Goal: Task Accomplishment & Management: Manage account settings

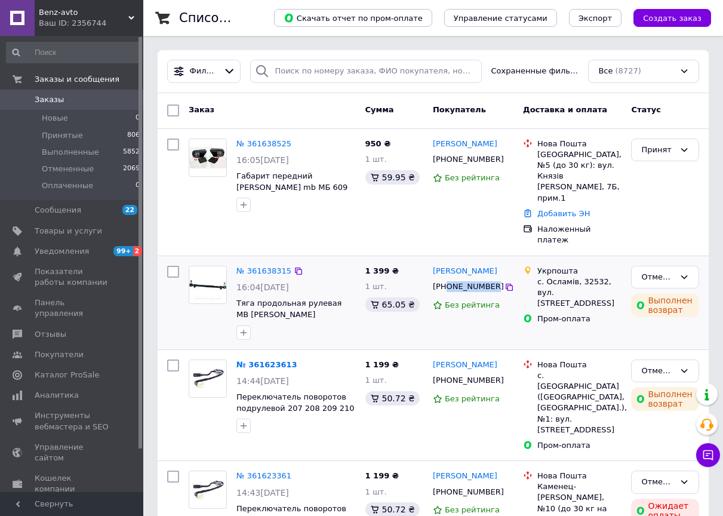
drag, startPoint x: 447, startPoint y: 278, endPoint x: 489, endPoint y: 277, distance: 41.8
click at [489, 279] on div "[PHONE_NUMBER]" at bounding box center [468, 287] width 74 height 16
click at [407, 218] on div "950 ₴ 1 шт. 59.95 ₴" at bounding box center [395, 192] width 68 height 117
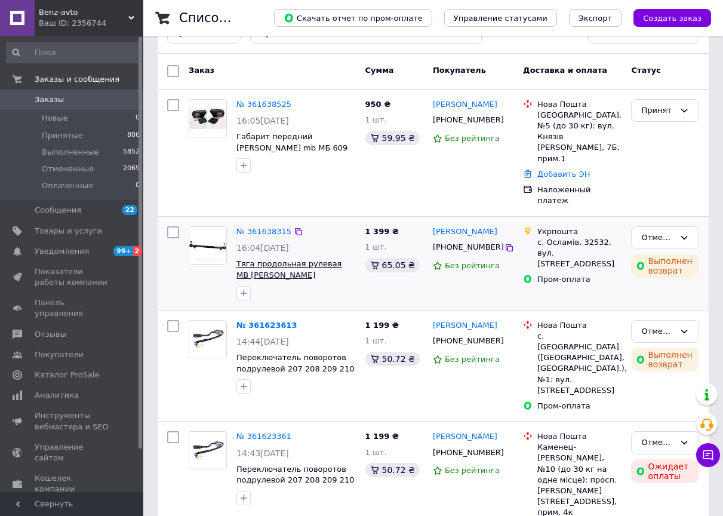
scroll to position [60, 0]
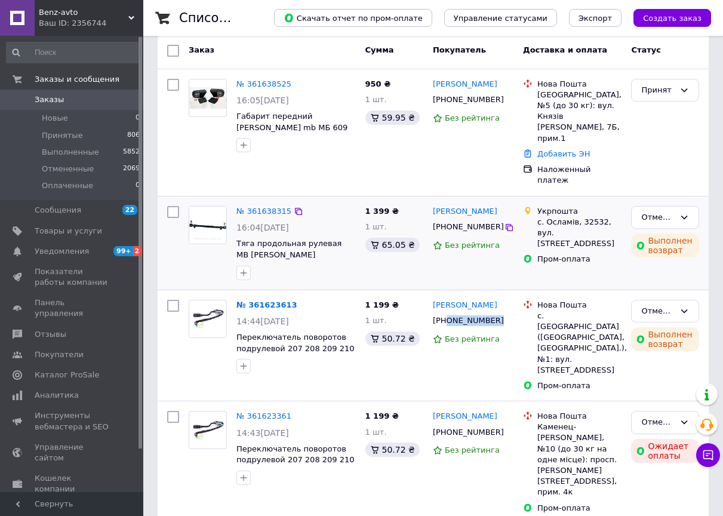
drag, startPoint x: 446, startPoint y: 312, endPoint x: 357, endPoint y: 218, distance: 128.9
click at [490, 314] on div "[PHONE_NUMBER]" at bounding box center [473, 320] width 83 height 13
copy div "0982327967"
drag, startPoint x: 458, startPoint y: 296, endPoint x: 501, endPoint y: 295, distance: 42.5
copy link "Тарасевич"
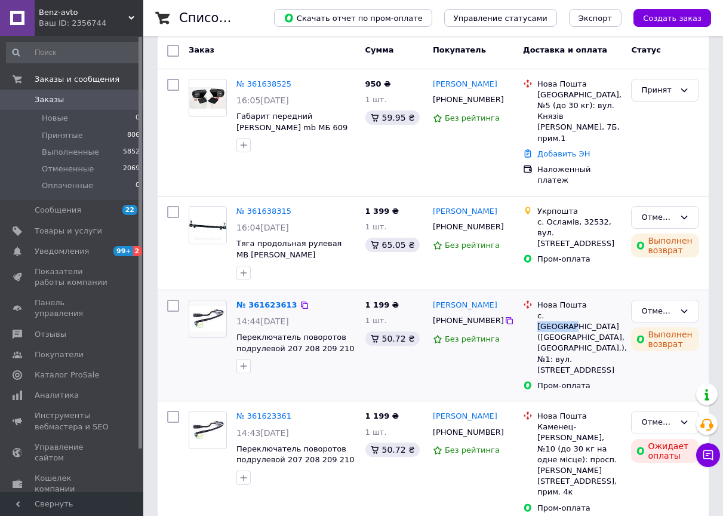
copy div "Кам'янка"
drag, startPoint x: 549, startPoint y: 305, endPoint x: 576, endPoint y: 305, distance: 27.5
click at [576, 311] on div "с. [GEOGRAPHIC_DATA] ([GEOGRAPHIC_DATA], [GEOGRAPHIC_DATA].), №1: вул. [STREET_…" at bounding box center [580, 343] width 84 height 65
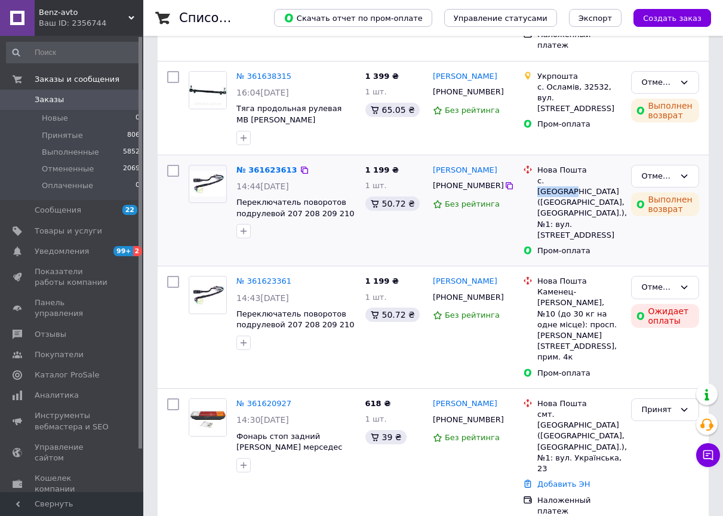
scroll to position [239, 0]
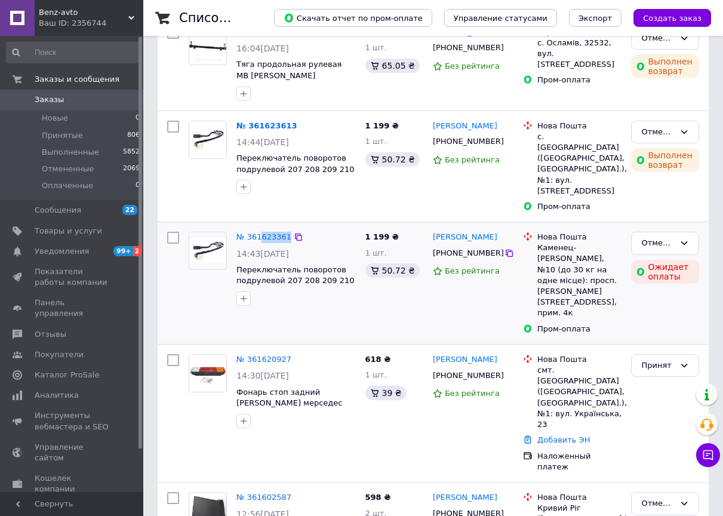
drag, startPoint x: 261, startPoint y: 216, endPoint x: 308, endPoint y: 214, distance: 47.2
click at [367, 195] on div "1 199 ₴ 1 шт. 50.72 ₴" at bounding box center [395, 167] width 68 height 102
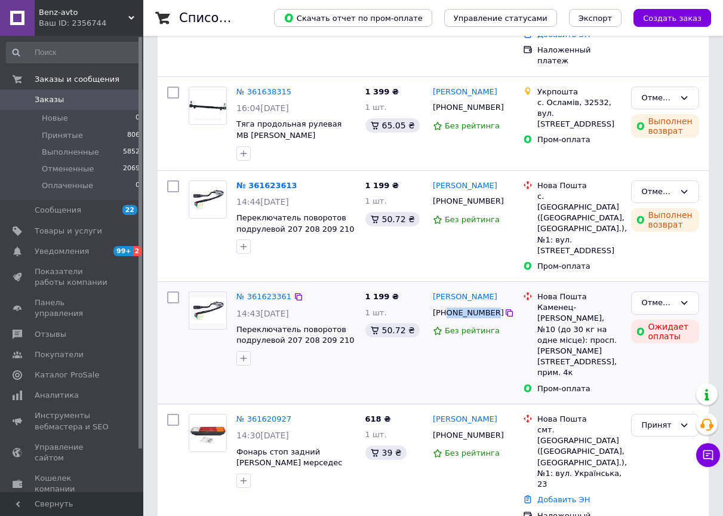
drag, startPoint x: 447, startPoint y: 293, endPoint x: 489, endPoint y: 292, distance: 41.8
click at [489, 305] on div "[PHONE_NUMBER]" at bounding box center [468, 313] width 74 height 16
copy div "0982327967"
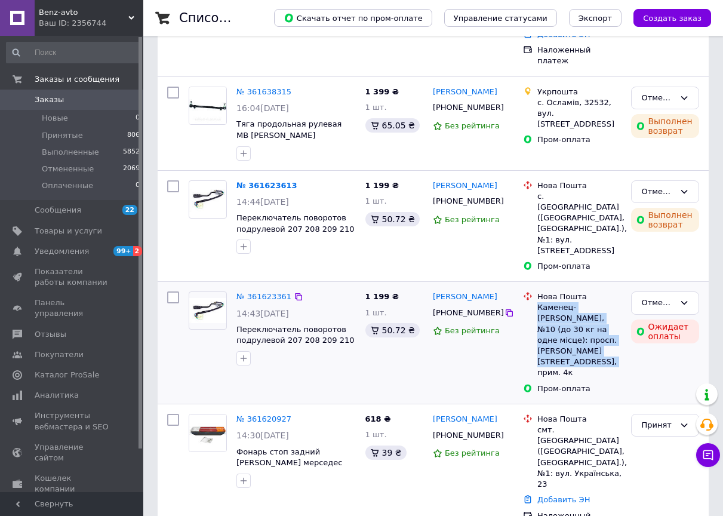
drag, startPoint x: 538, startPoint y: 289, endPoint x: 601, endPoint y: 330, distance: 75.4
click at [601, 330] on div "Каменец-Подольский, №10 (до 30 кг на одне місце): просп. [PERSON_NAME][STREET_A…" at bounding box center [580, 340] width 84 height 76
copy div "Каменец-Подольский, №10 (до 30 кг на одне місце): просп. [PERSON_NAME][STREET_A…"
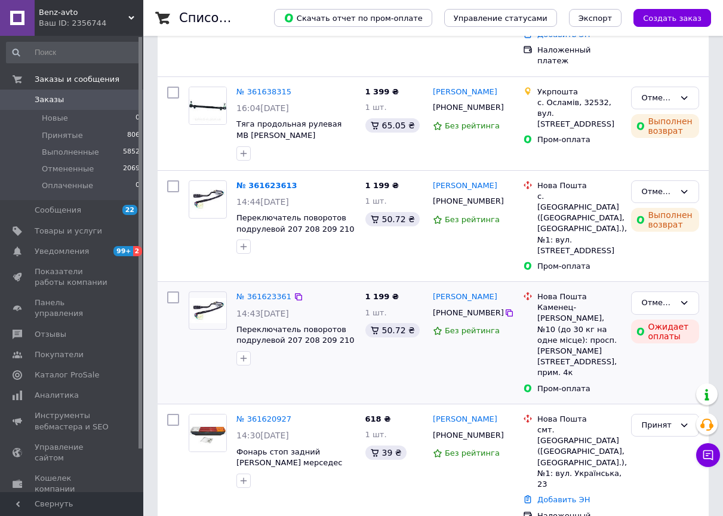
click at [433, 282] on div "№ 361623361 14:43, 12.09.2025 Переключатель поворотов подрулевой 207 208 209 21…" at bounding box center [433, 343] width 551 height 122
drag, startPoint x: 536, startPoint y: 284, endPoint x: 618, endPoint y: 284, distance: 81.8
click at [618, 292] on div "Нова Пошта Каменец-Подольский, №10 (до 30 кг на одне місце): просп. Грушевськог…" at bounding box center [579, 335] width 89 height 87
copy div "Каменец-Подольский,"
click at [326, 171] on div "№ 361623613 14:44, 12.09.2025 Переключатель поворотов подрулевой 207 208 209 21…" at bounding box center [433, 226] width 551 height 111
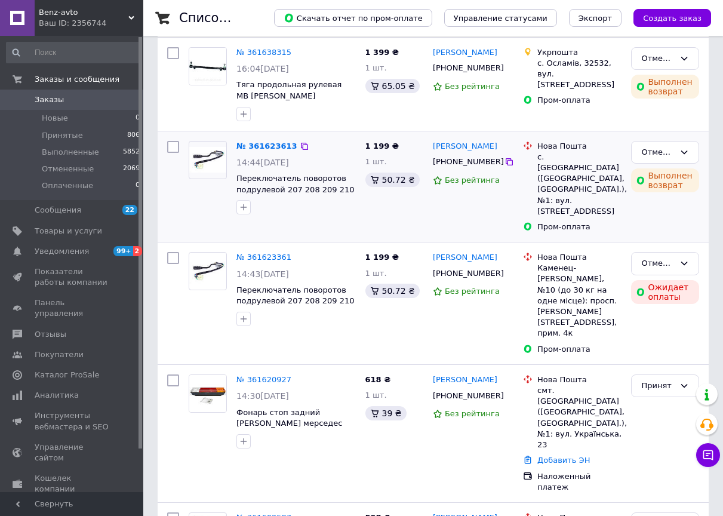
scroll to position [239, 0]
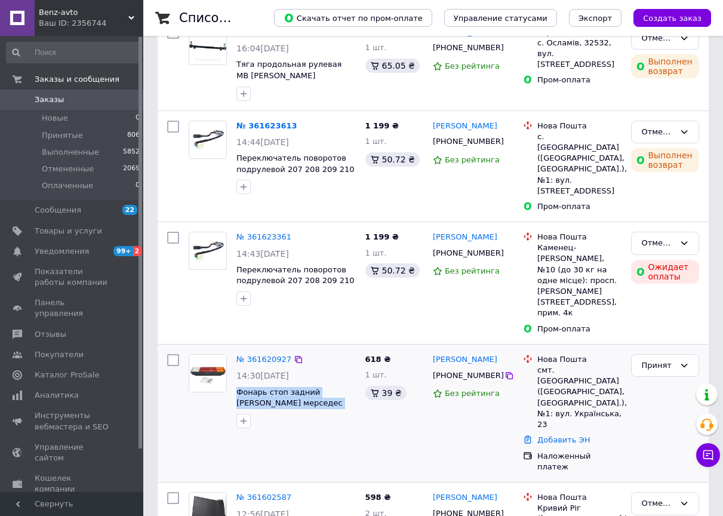
drag, startPoint x: 237, startPoint y: 349, endPoint x: 348, endPoint y: 354, distance: 111.8
copy span "Фонарь стоп задний Mercedes мерседес 609, 709, 711, 811,814"
click at [86, 231] on span "Товары и услуги" at bounding box center [69, 231] width 68 height 11
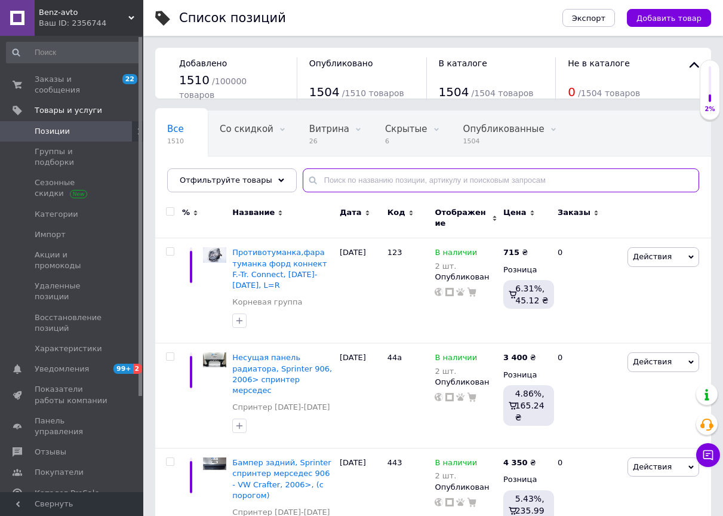
click at [389, 182] on input "text" at bounding box center [501, 180] width 397 height 24
paste input "Фонарь стоп задний Mercedes мерседес 609, 709, 711, 811,814"
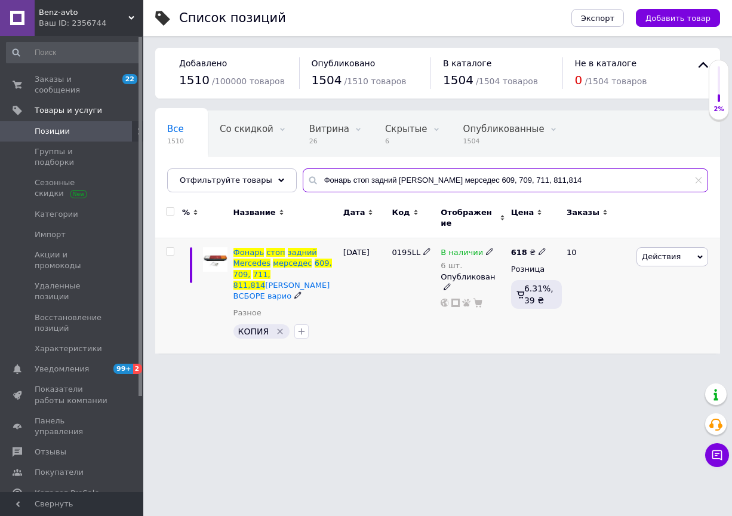
type input "Фонарь стоп задний Mercedes мерседес 609, 709, 711, 811,814"
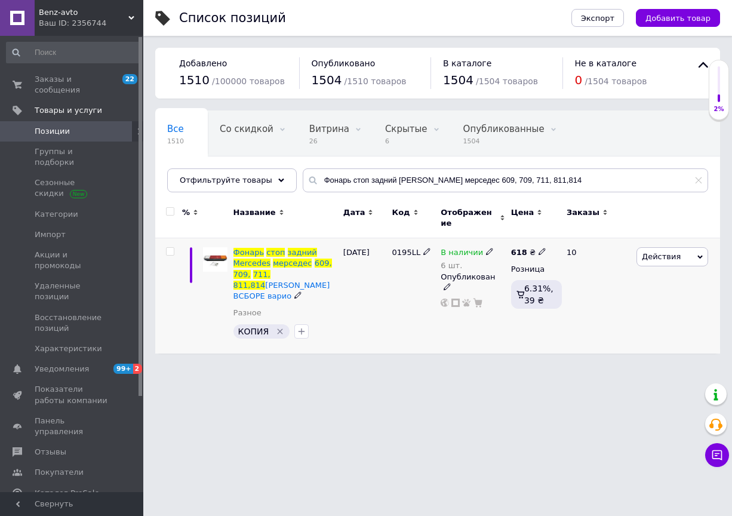
click at [541, 247] on span at bounding box center [543, 251] width 8 height 8
drag, startPoint x: 574, startPoint y: 235, endPoint x: 558, endPoint y: 235, distance: 15.5
click at [558, 235] on input "618" at bounding box center [598, 239] width 91 height 24
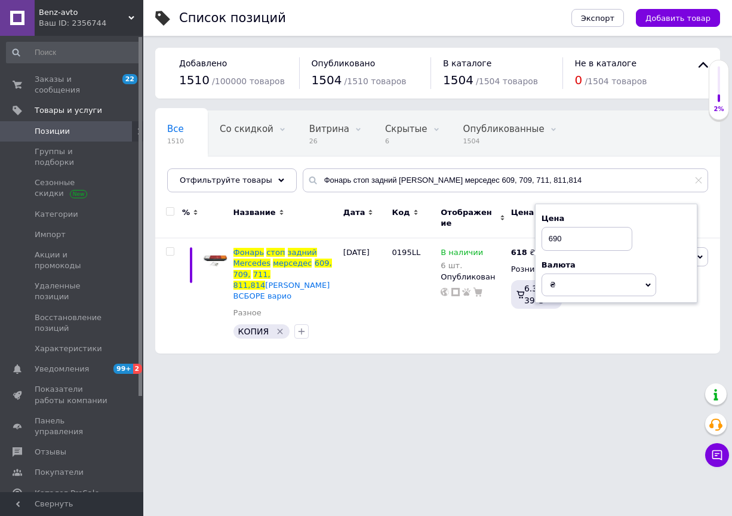
type input "690"
click at [517, 224] on div "Цена" at bounding box center [533, 218] width 51 height 40
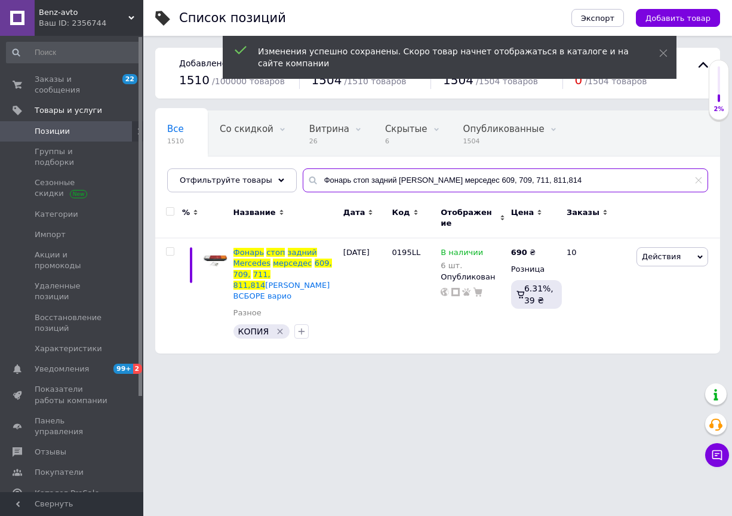
drag, startPoint x: 458, startPoint y: 179, endPoint x: 515, endPoint y: 180, distance: 57.4
click at [515, 180] on input "Фонарь стоп задний Mercedes мерседес 609, 709, 711, 811,814" at bounding box center [506, 180] width 406 height 24
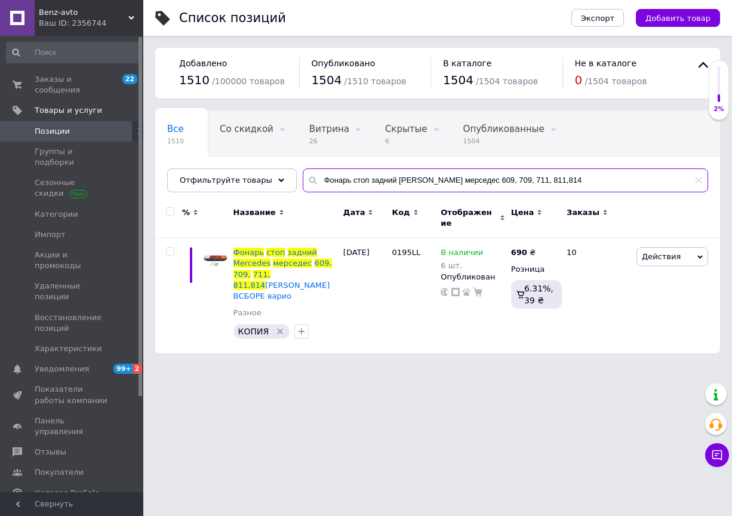
drag, startPoint x: 552, startPoint y: 182, endPoint x: 476, endPoint y: 182, distance: 76.5
click at [476, 182] on input "Фонарь стоп задний Mercedes мерседес 609, 709, 711, 811,814" at bounding box center [506, 180] width 406 height 24
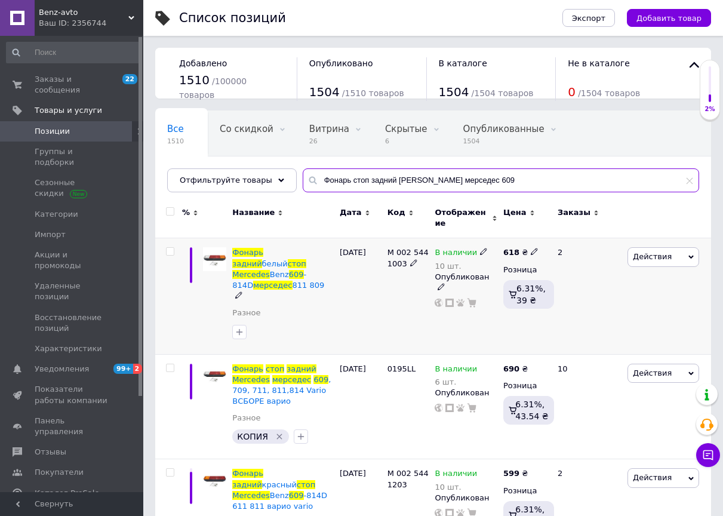
type input "Фонарь стоп задний Mercedes мерседес 609"
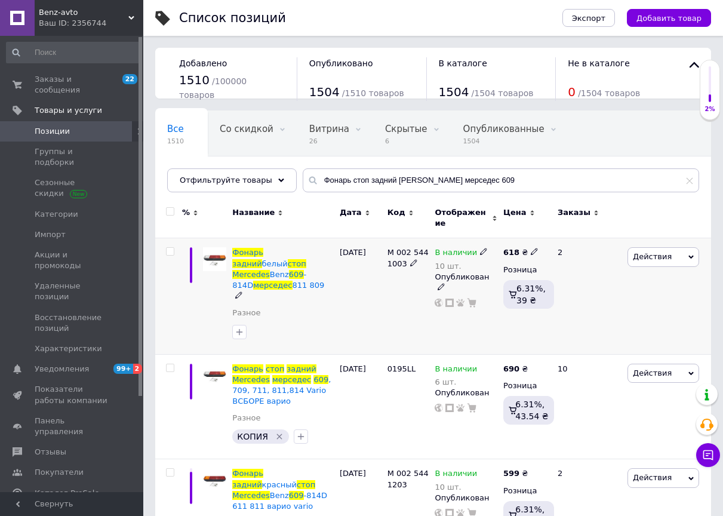
click at [532, 248] on icon at bounding box center [534, 251] width 7 height 7
drag, startPoint x: 580, startPoint y: 237, endPoint x: 546, endPoint y: 232, distance: 34.4
click at [546, 232] on input "618" at bounding box center [590, 239] width 91 height 24
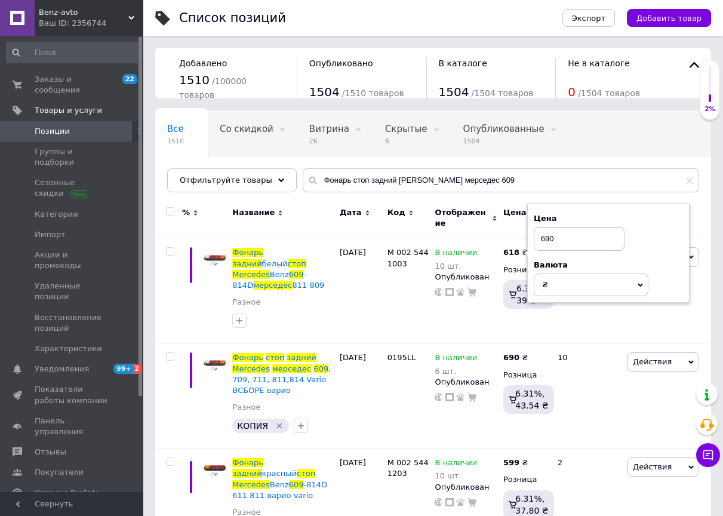
type input "690"
click at [502, 226] on div "Цена" at bounding box center [526, 218] width 50 height 40
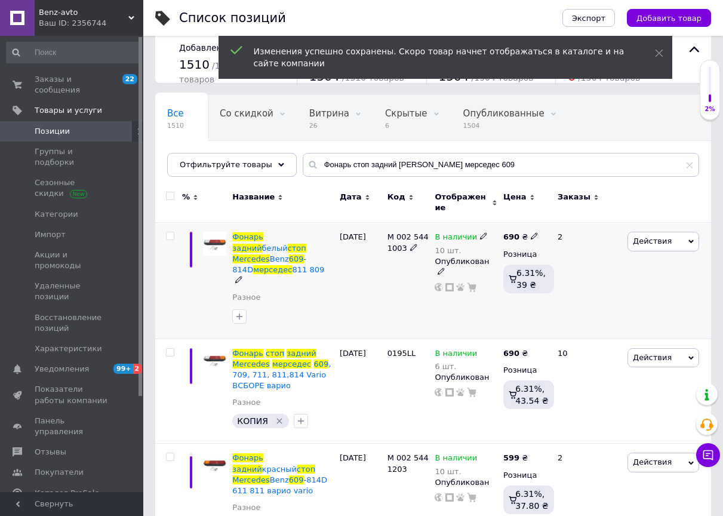
scroll to position [20, 0]
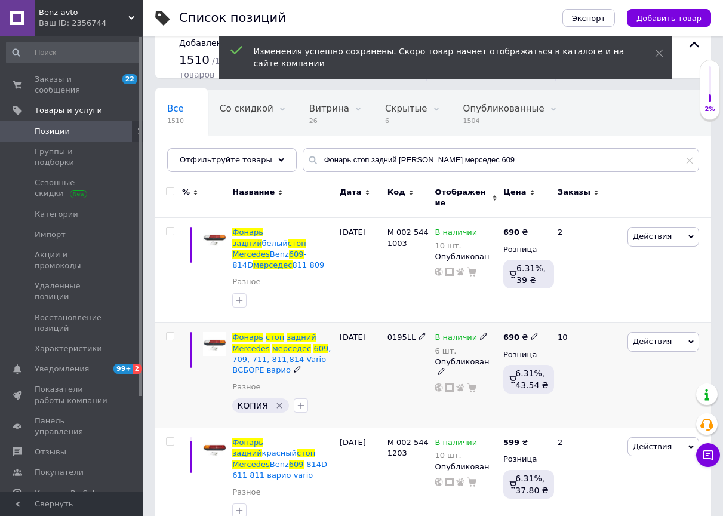
click at [280, 401] on icon "Удалить метку" at bounding box center [280, 406] width 10 height 10
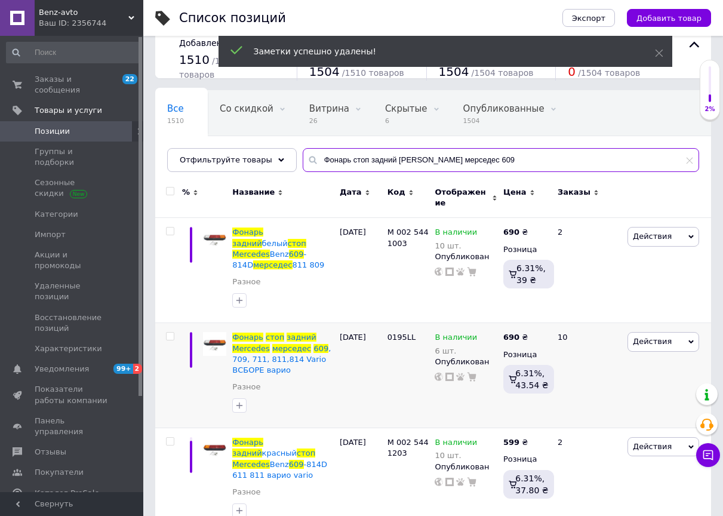
drag, startPoint x: 308, startPoint y: 164, endPoint x: 483, endPoint y: 166, distance: 174.5
click at [483, 166] on input "Фонарь стоп задний Mercedes мерседес 609" at bounding box center [501, 160] width 397 height 24
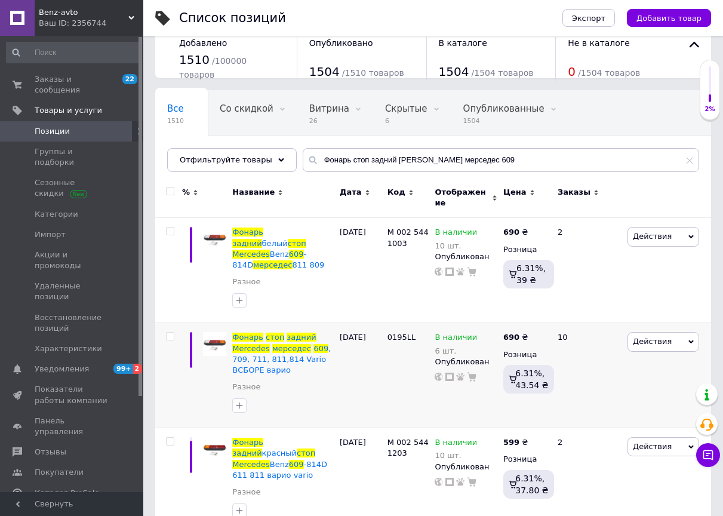
click at [79, 13] on span "Benz-avto" at bounding box center [84, 12] width 90 height 11
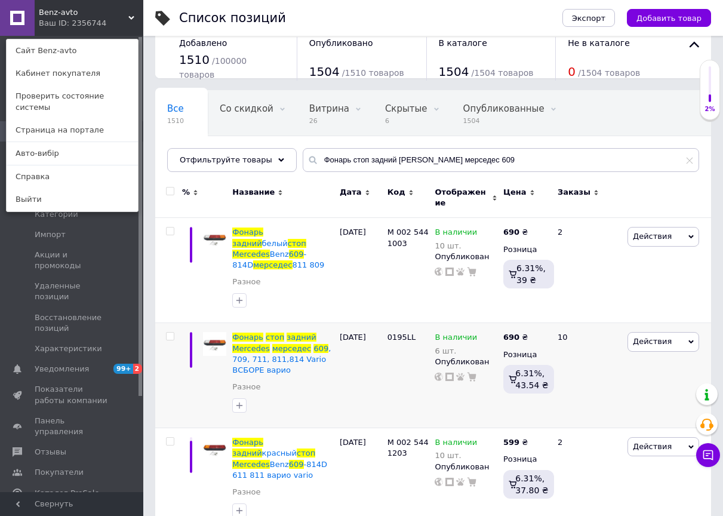
click at [416, 145] on div "Все 1510 Со скидкой 0 Удалить Редактировать Витрина 26 Удалить Редактировать Ск…" at bounding box center [433, 137] width 556 height 99
